Goal: Information Seeking & Learning: Check status

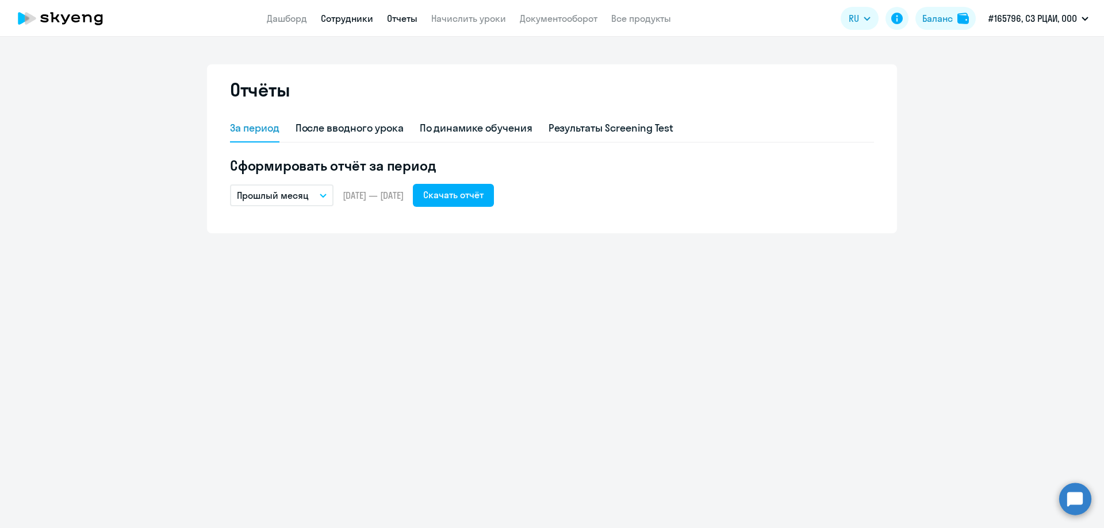
click at [339, 17] on link "Сотрудники" at bounding box center [347, 18] width 52 height 11
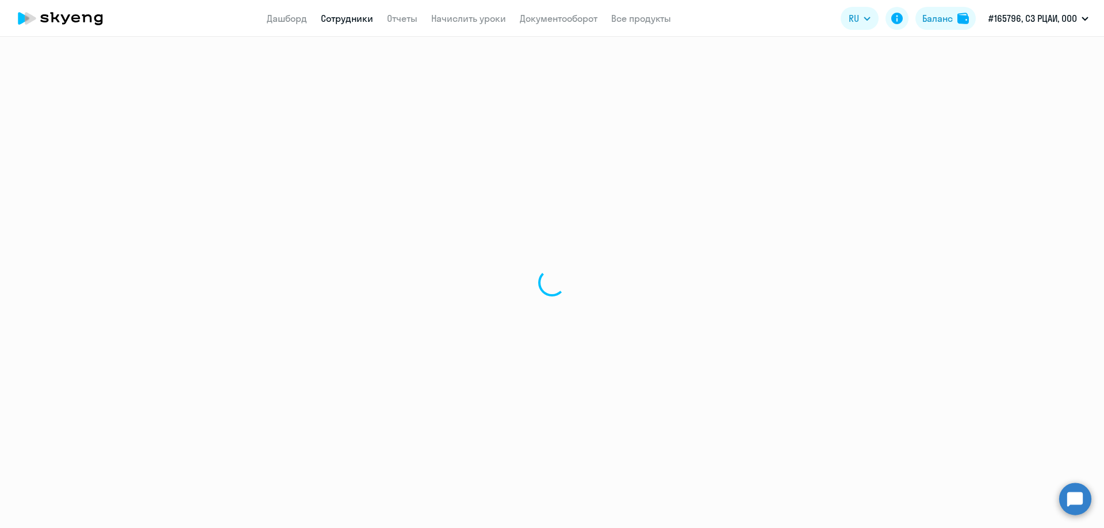
select select "30"
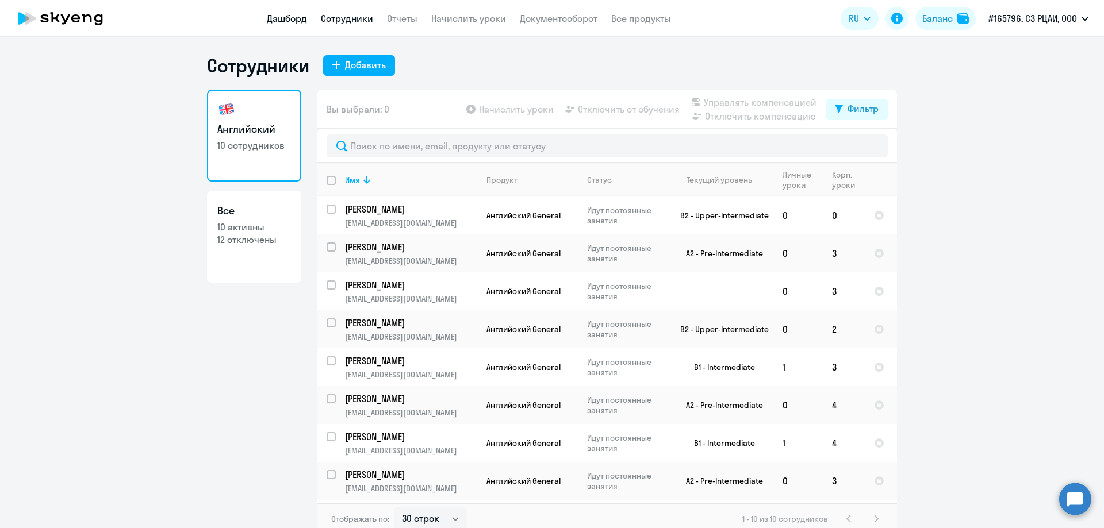
click at [292, 18] on link "Дашборд" at bounding box center [287, 18] width 40 height 11
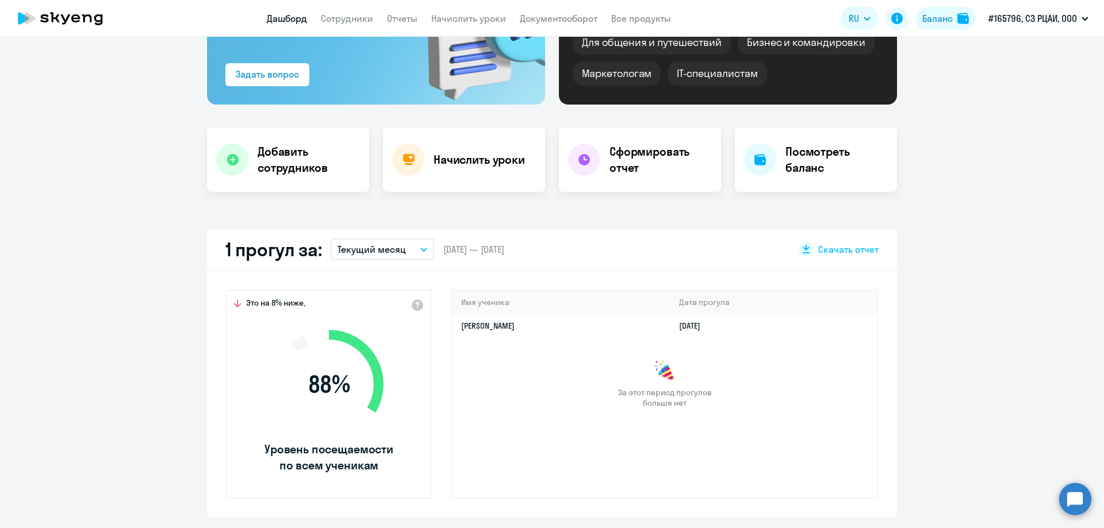
scroll to position [230, 0]
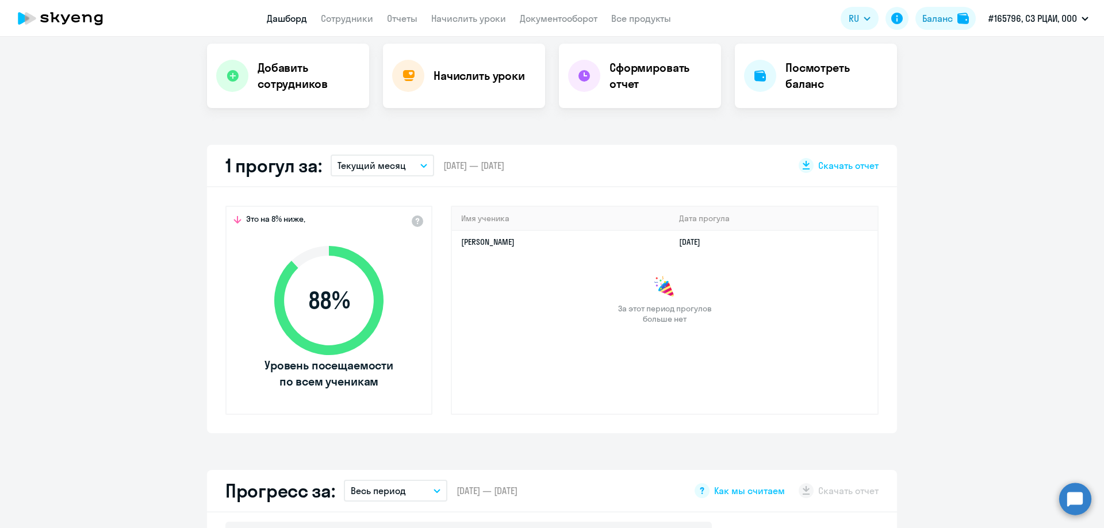
click at [380, 165] on p "Текущий месяц" at bounding box center [371, 166] width 68 height 14
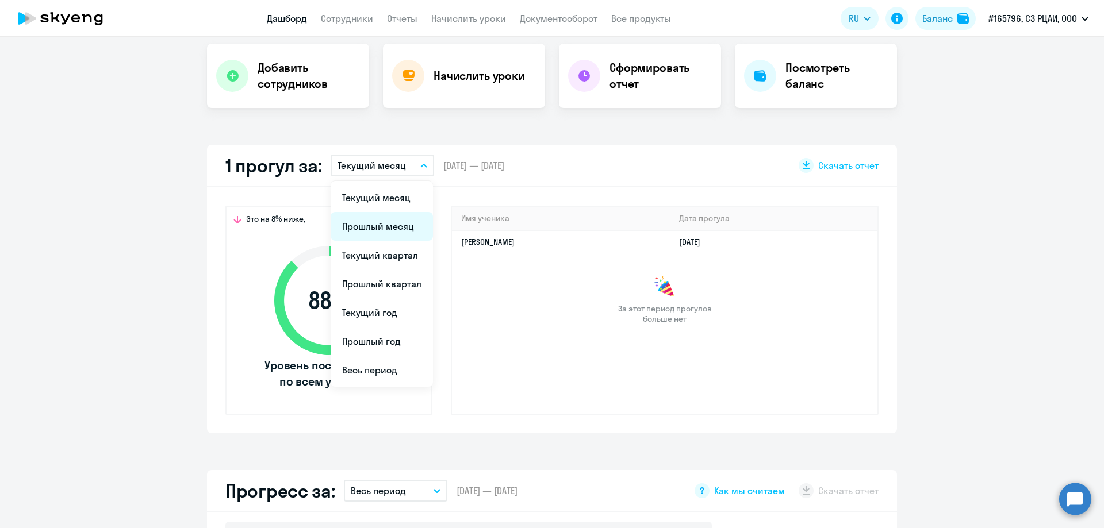
select select "30"
click at [368, 225] on li "Прошлый месяц" at bounding box center [382, 226] width 102 height 29
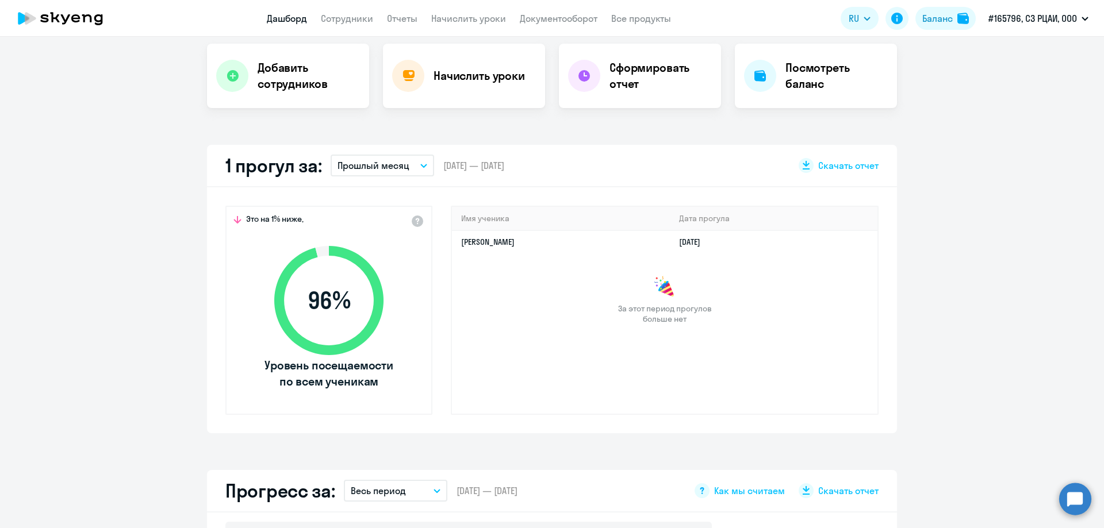
click at [356, 162] on p "Прошлый месяц" at bounding box center [373, 166] width 72 height 14
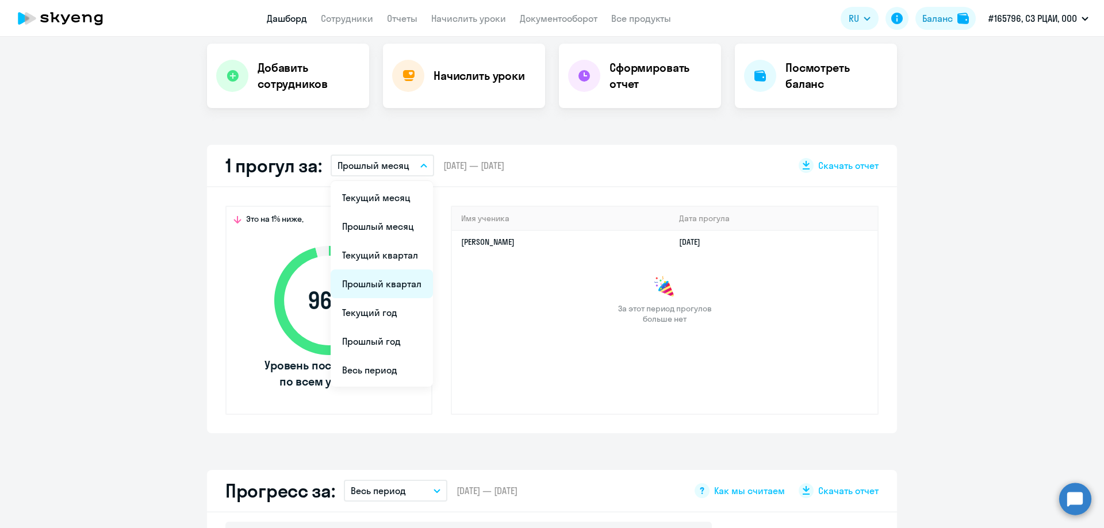
click at [367, 282] on li "Прошлый квартал" at bounding box center [382, 284] width 102 height 29
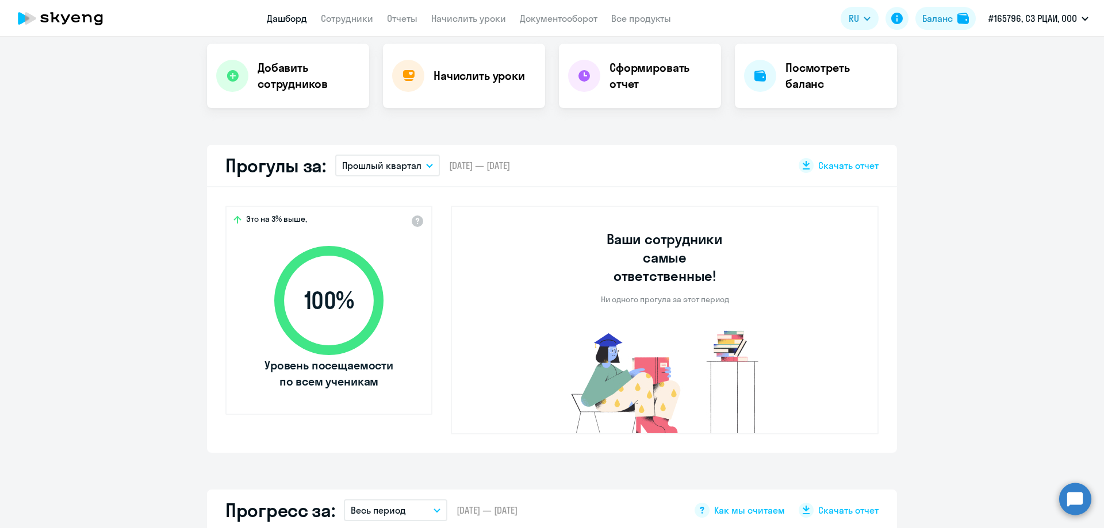
click at [391, 159] on p "Прошлый квартал" at bounding box center [381, 166] width 79 height 14
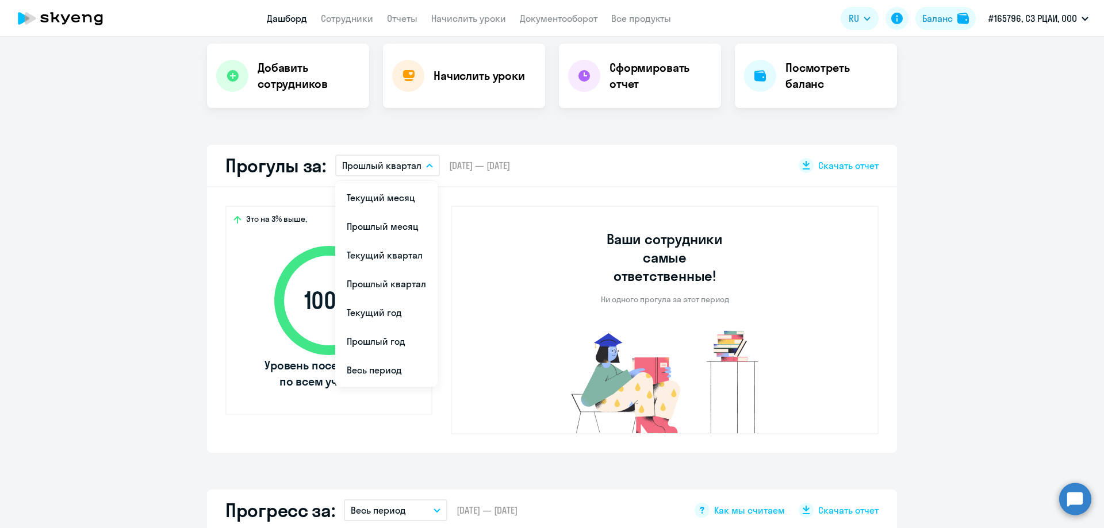
click at [397, 254] on li "Текущий квартал" at bounding box center [386, 255] width 102 height 29
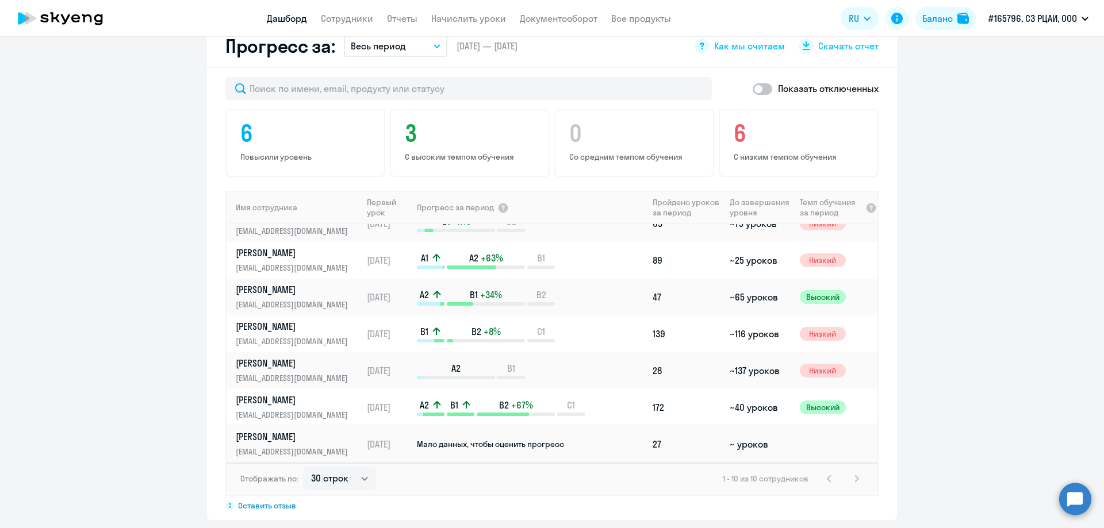
scroll to position [930, 0]
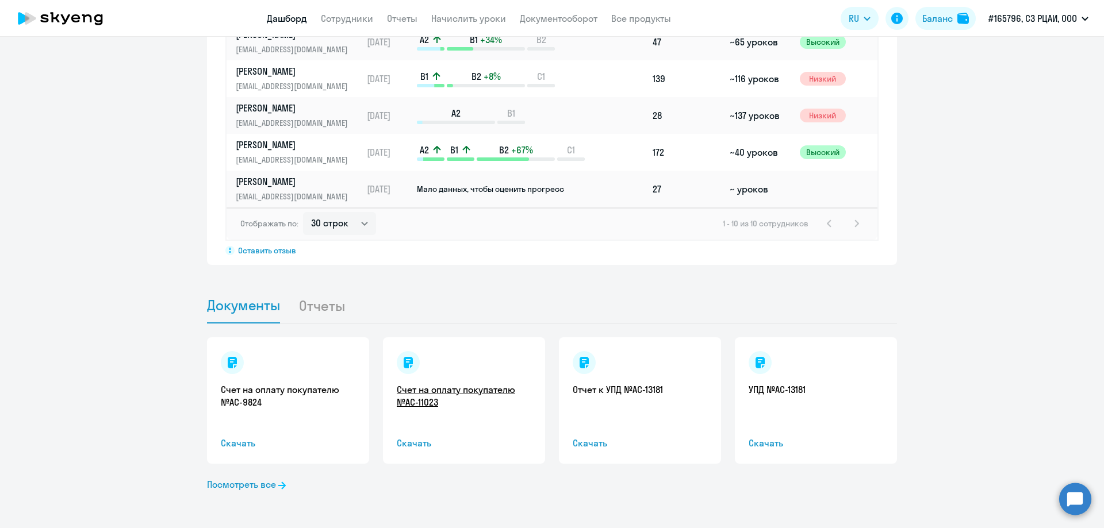
click at [456, 389] on link "Счет на оплату покупателю №AC-11023" at bounding box center [464, 395] width 135 height 25
